Goal: Transaction & Acquisition: Purchase product/service

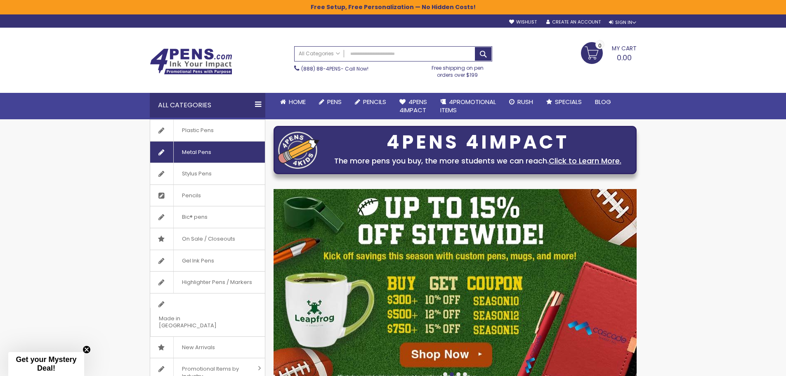
click at [203, 153] on span "Metal Pens" at bounding box center [196, 152] width 46 height 21
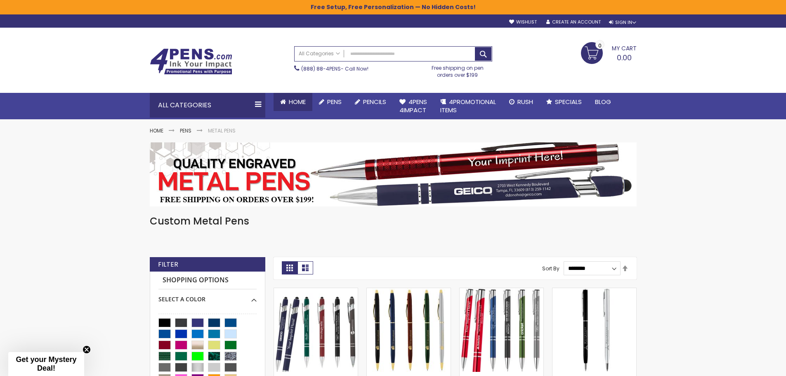
click at [285, 101] on icon at bounding box center [283, 102] width 6 height 6
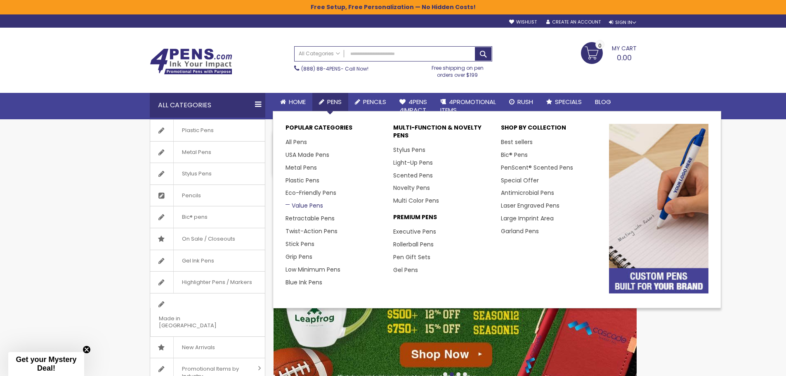
click at [305, 205] on link "Value Pens" at bounding box center [305, 205] width 38 height 8
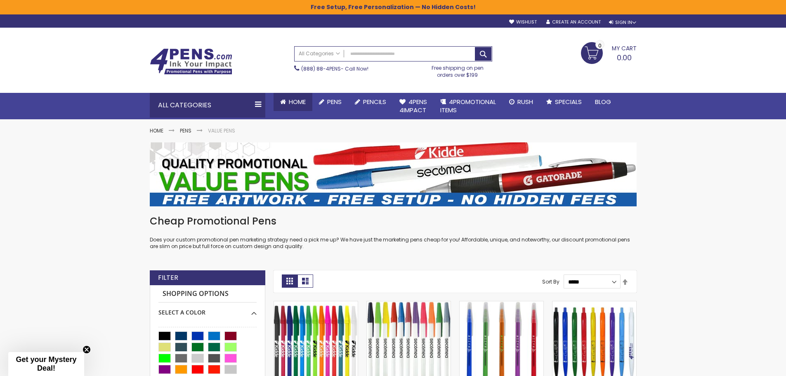
click at [297, 106] on link "Home" at bounding box center [293, 102] width 39 height 18
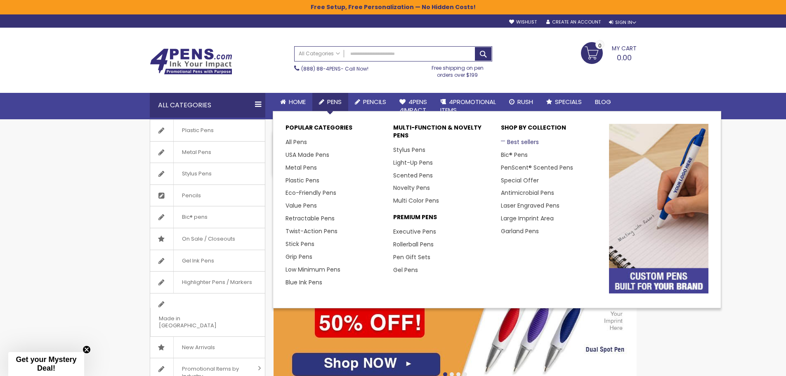
click at [515, 140] on link "Best sellers" at bounding box center [520, 142] width 38 height 8
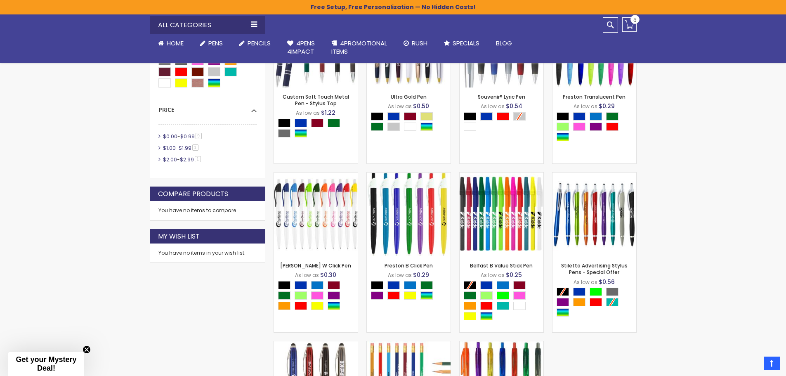
scroll to position [206, 0]
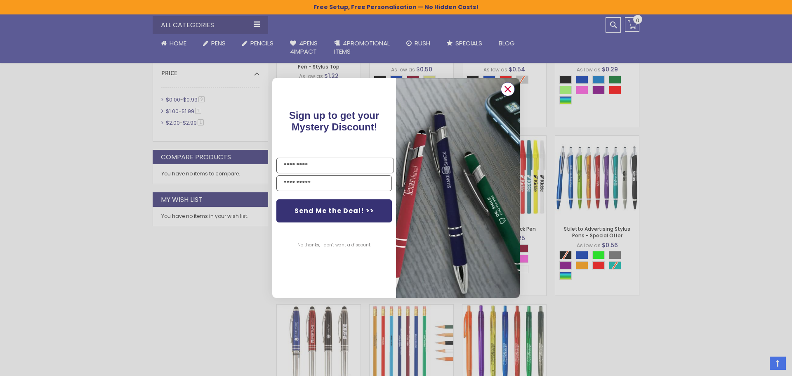
click at [506, 90] on circle "Close dialog" at bounding box center [508, 89] width 12 height 12
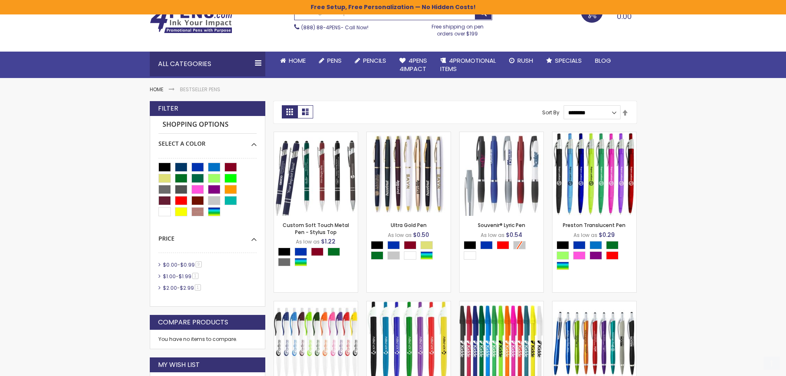
scroll to position [83, 0]
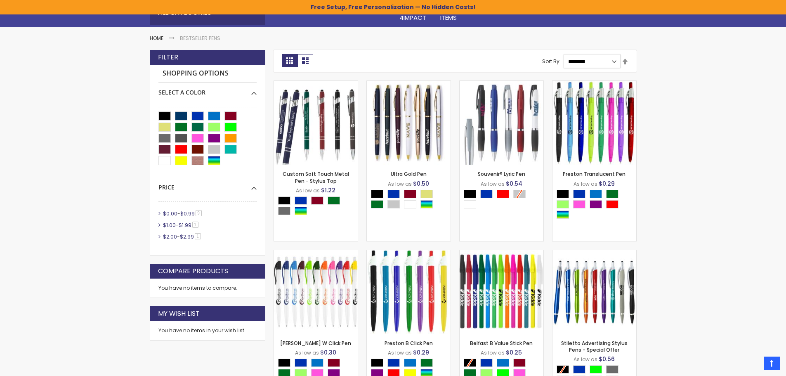
click at [587, 69] on div "**********" at bounding box center [455, 318] width 363 height 537
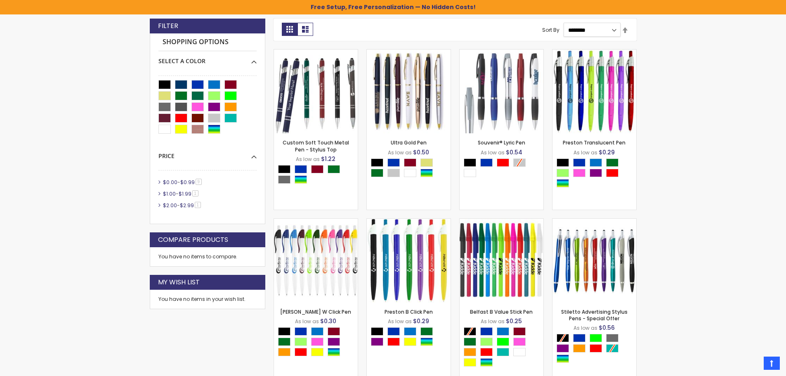
click at [596, 30] on select "**********" at bounding box center [592, 30] width 57 height 14
click at [735, 143] on div "Skip to Content sample Wishlist Sign Out Sign In Sign In Login Forgot Your Pass…" at bounding box center [393, 354] width 786 height 956
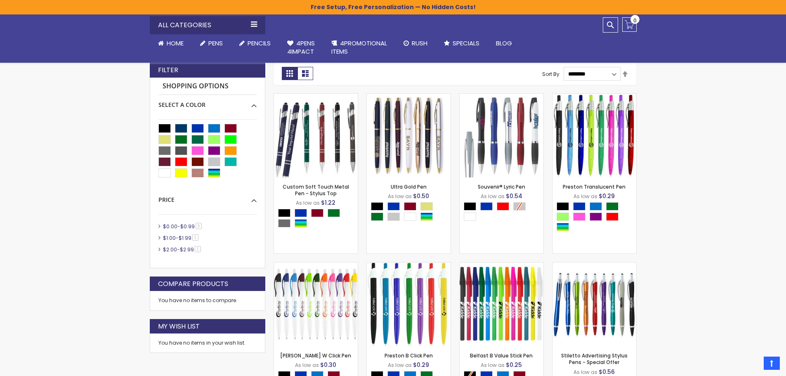
scroll to position [0, 0]
